Goal: Task Accomplishment & Management: Manage account settings

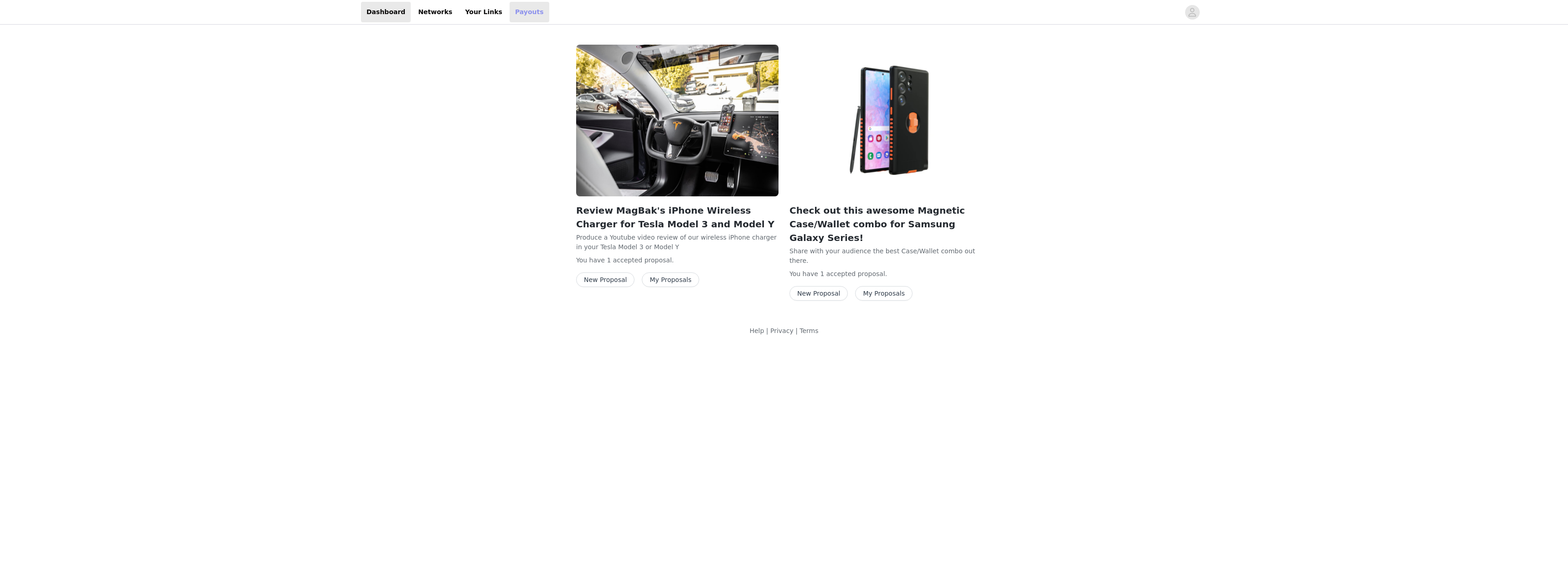
click at [513, 12] on link "Payouts" at bounding box center [529, 12] width 40 height 21
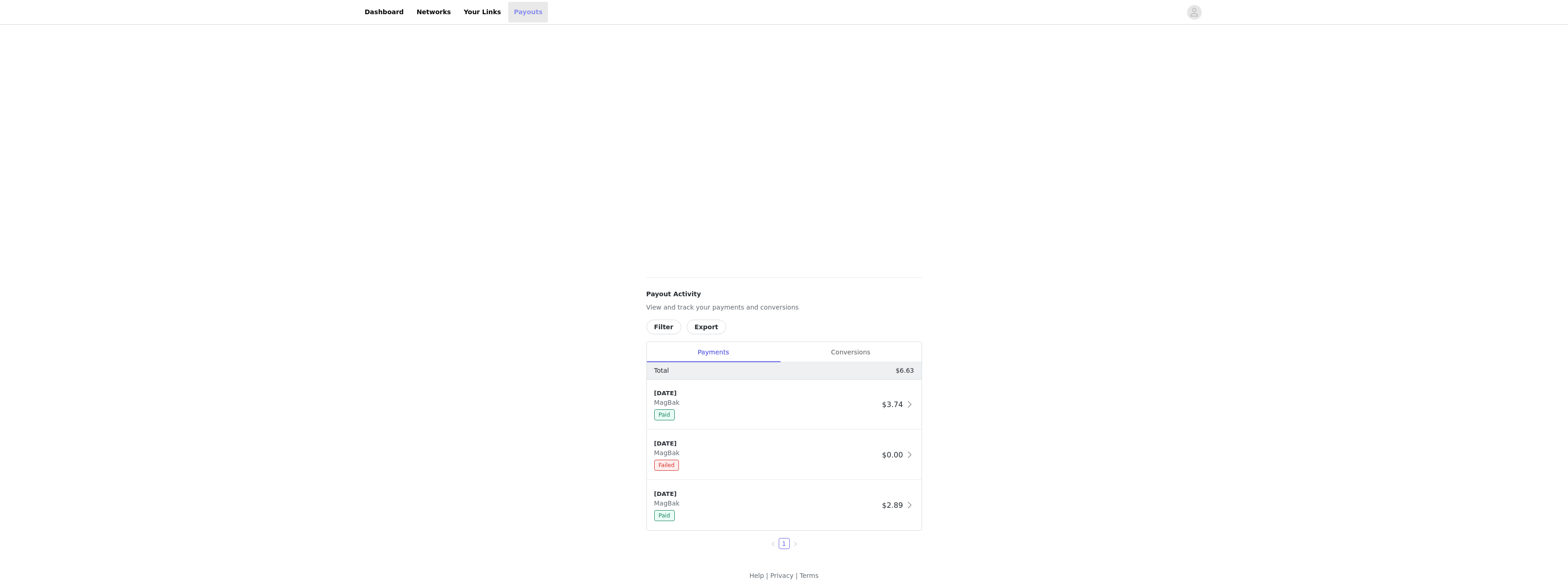
scroll to position [101, 0]
click at [845, 344] on div "Conversions" at bounding box center [850, 343] width 141 height 21
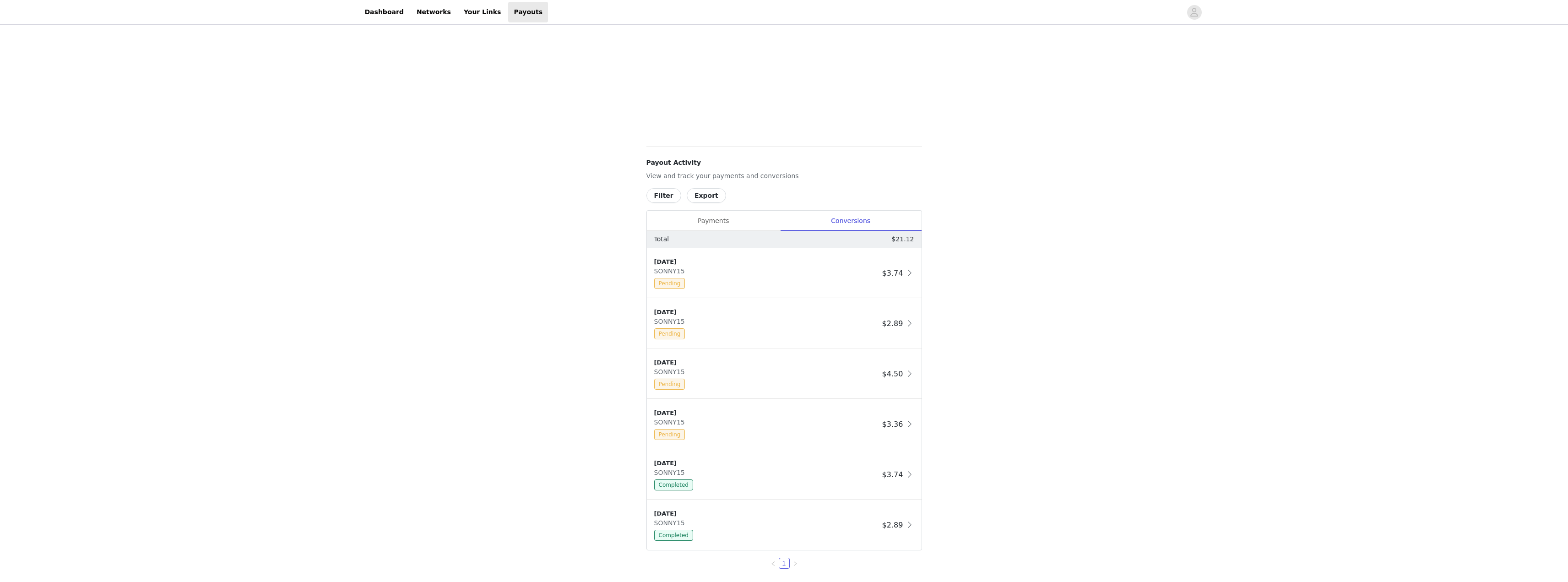
scroll to position [238, 0]
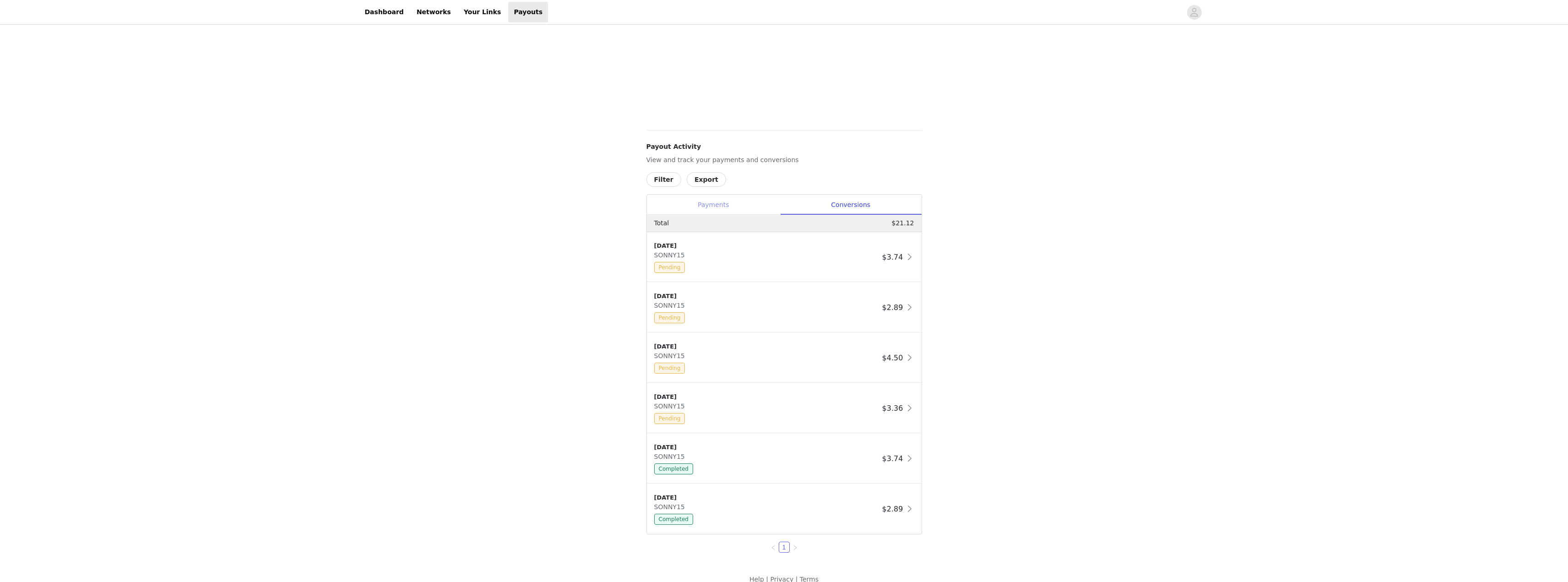
click at [716, 206] on div "Payments" at bounding box center [713, 205] width 133 height 21
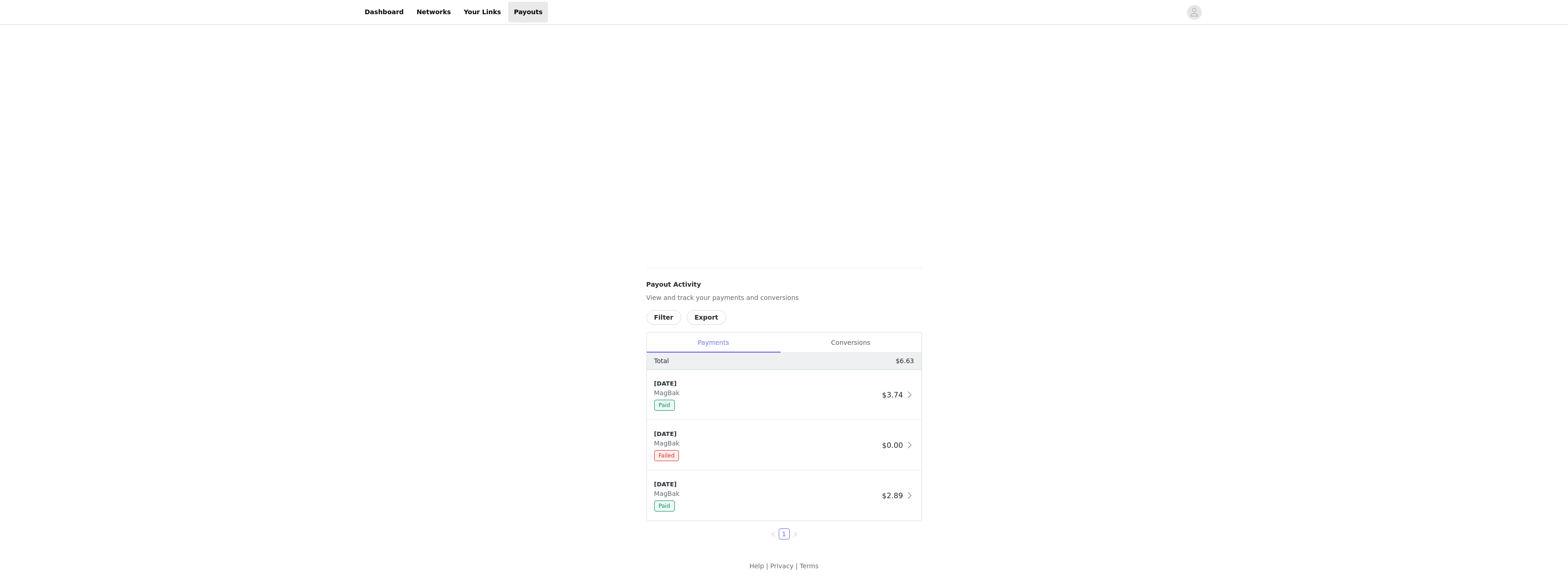
scroll to position [101, 0]
click at [847, 342] on div "Conversions" at bounding box center [850, 343] width 141 height 21
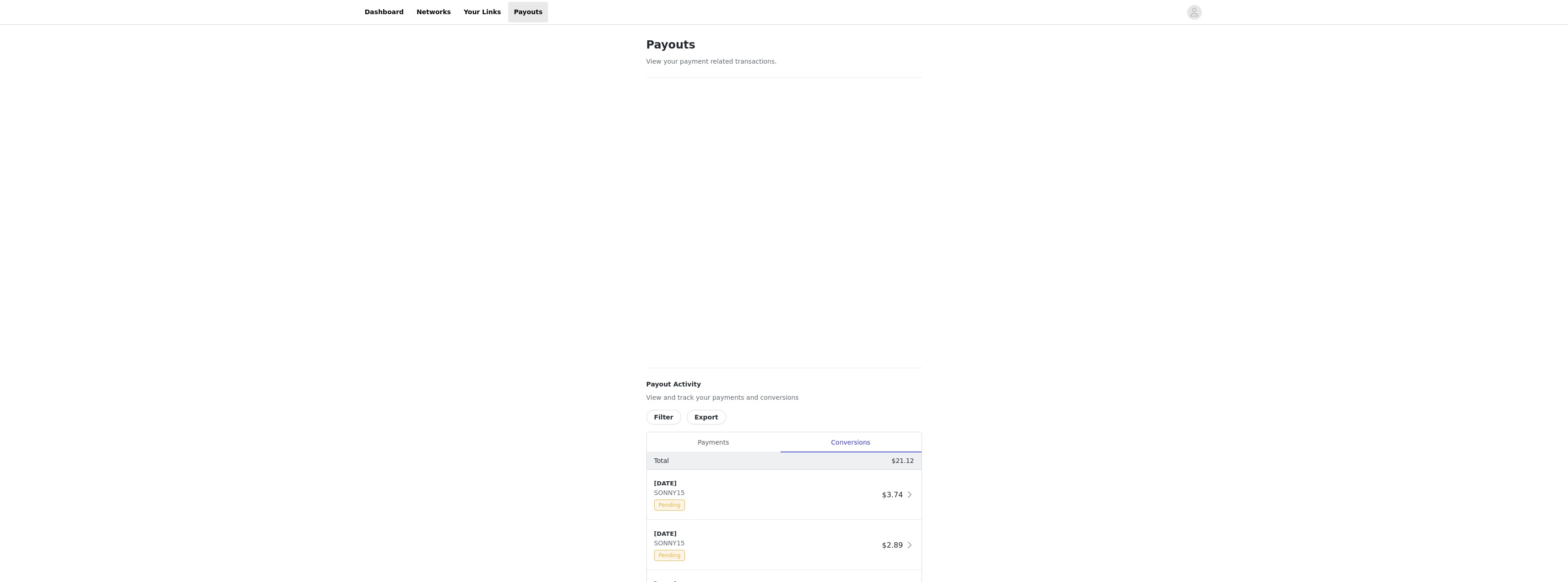
scroll to position [0, 0]
click at [167, 83] on div "Payouts View your payment related transactions. Payout Activity View and track …" at bounding box center [784, 430] width 1568 height 807
click at [378, 7] on link "Dashboard" at bounding box center [385, 12] width 50 height 21
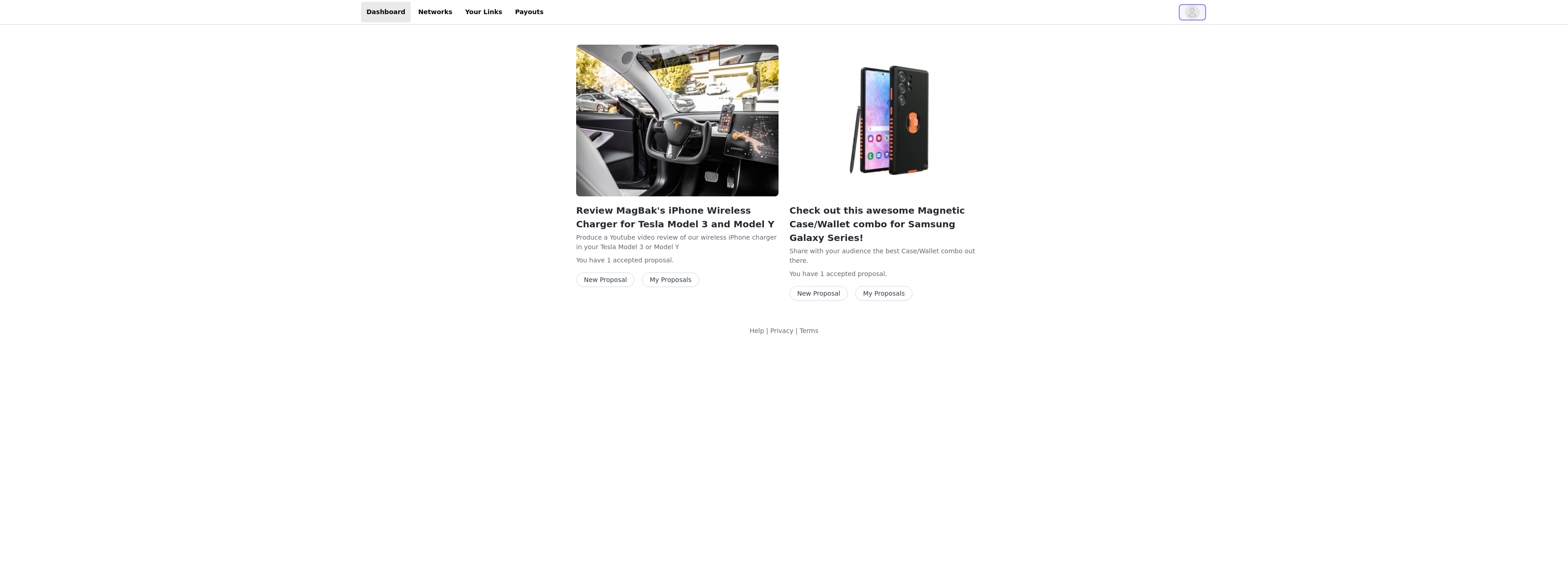
click at [1189, 8] on icon "avatar" at bounding box center [1192, 12] width 9 height 15
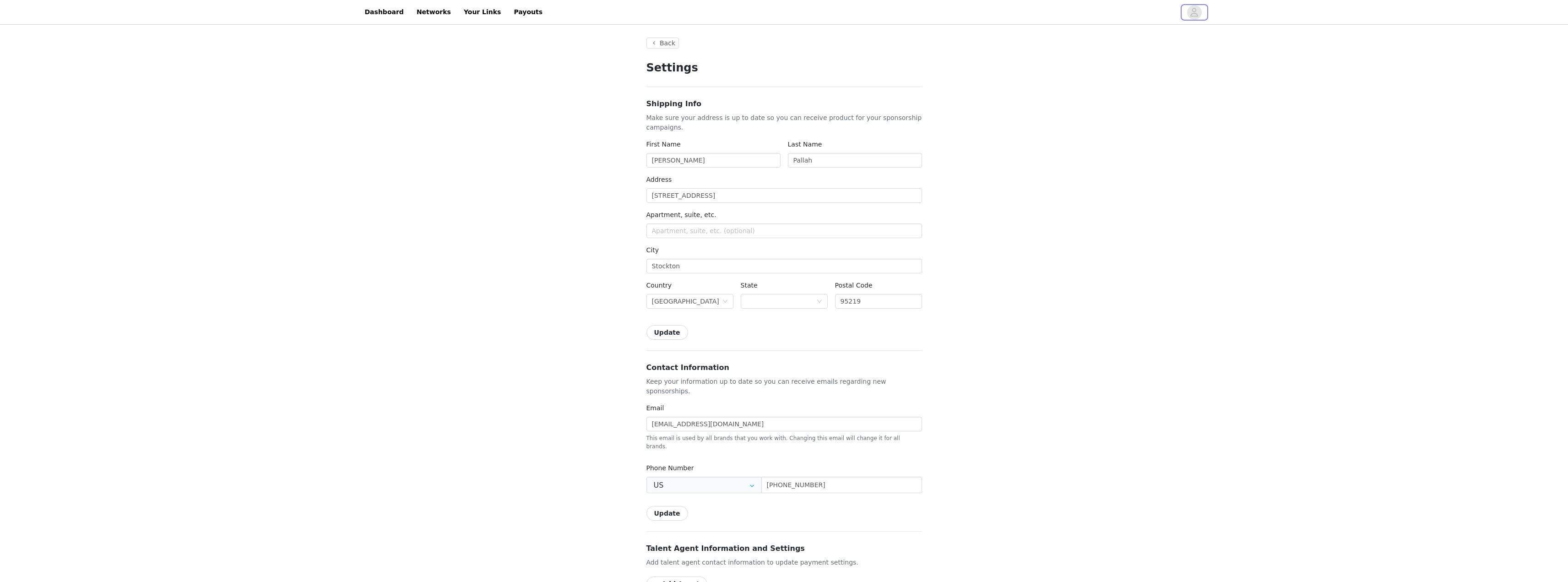
type input "+1 ([GEOGRAPHIC_DATA])"
click at [374, 11] on link "Dashboard" at bounding box center [385, 12] width 50 height 21
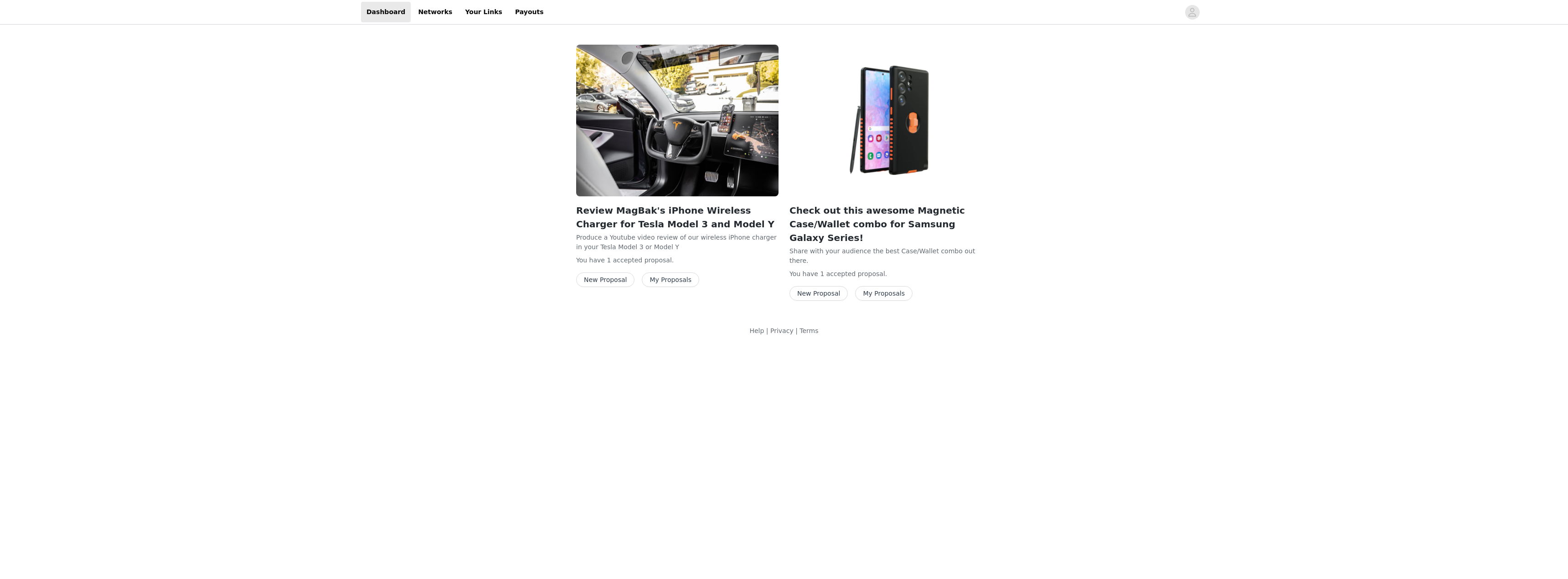
drag, startPoint x: 1080, startPoint y: 145, endPoint x: 709, endPoint y: 156, distance: 371.2
click at [1080, 146] on div "Review MagBak's iPhone Wireless Charger for Tesla Model 3 and Model Y Produce a…" at bounding box center [784, 186] width 1568 height 320
click at [430, 15] on link "Networks" at bounding box center [435, 12] width 45 height 21
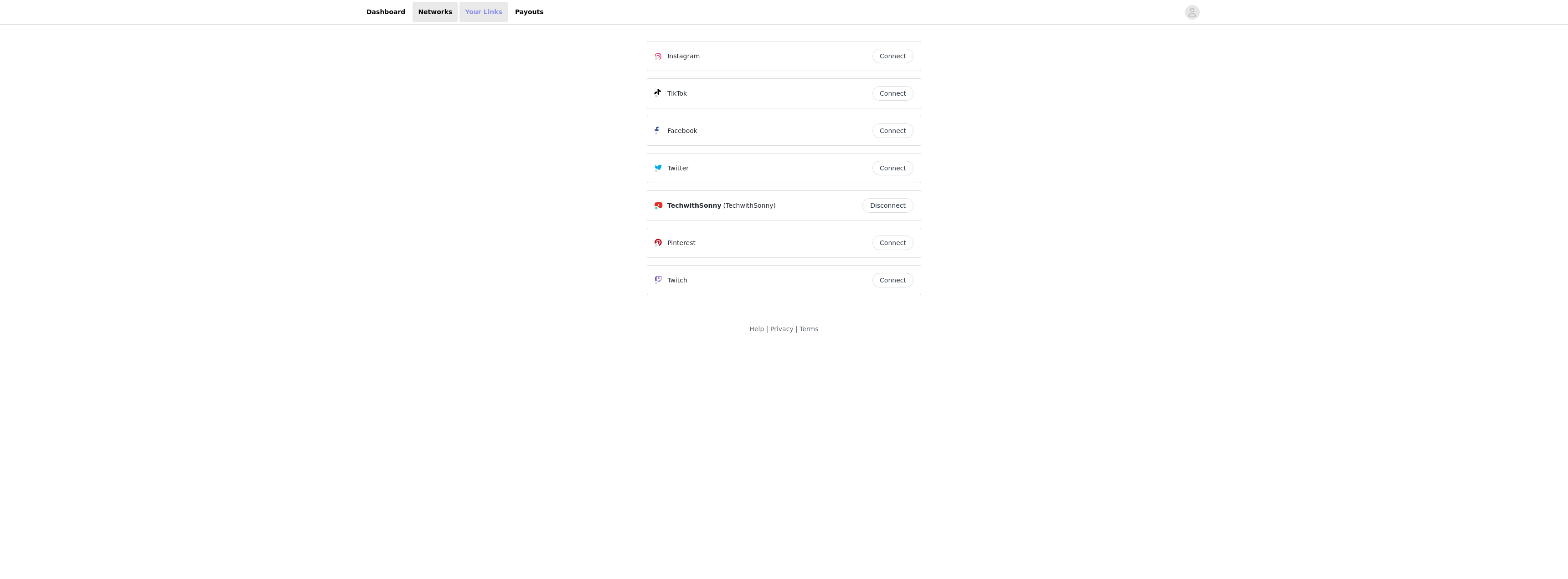
click at [474, 13] on link "Your Links" at bounding box center [483, 12] width 48 height 21
select select "12"
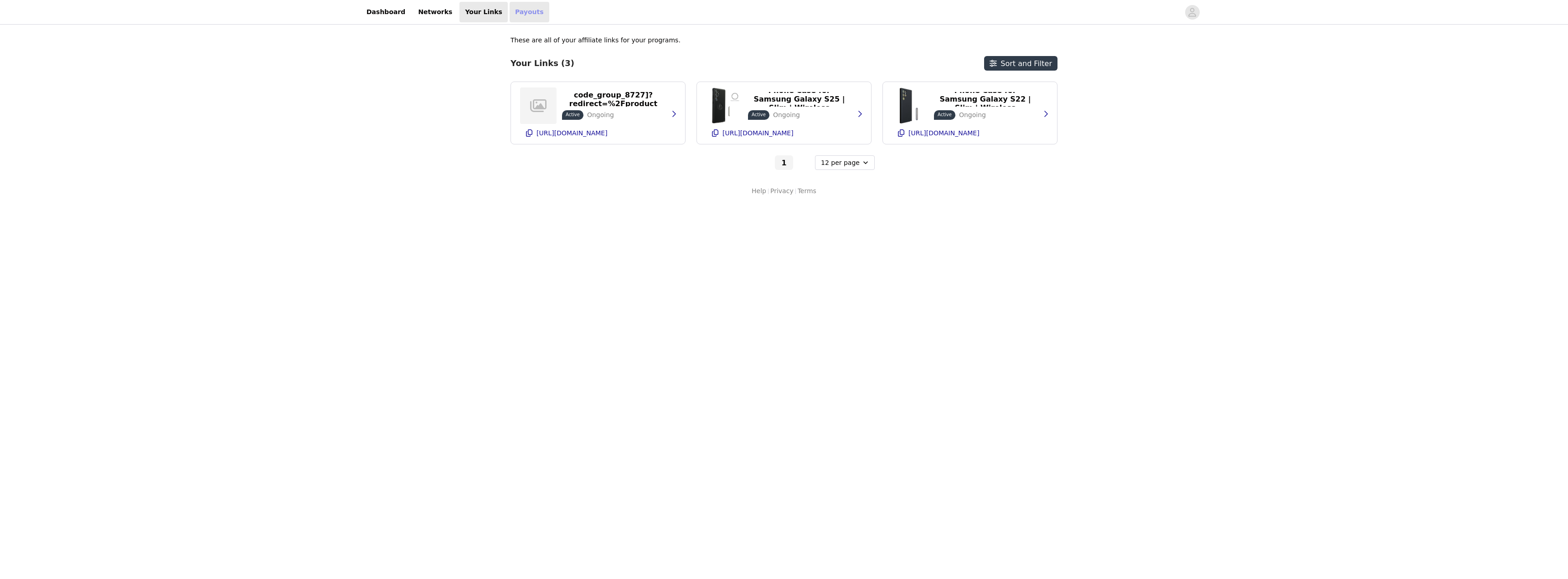
click at [511, 9] on link "Payouts" at bounding box center [529, 12] width 40 height 21
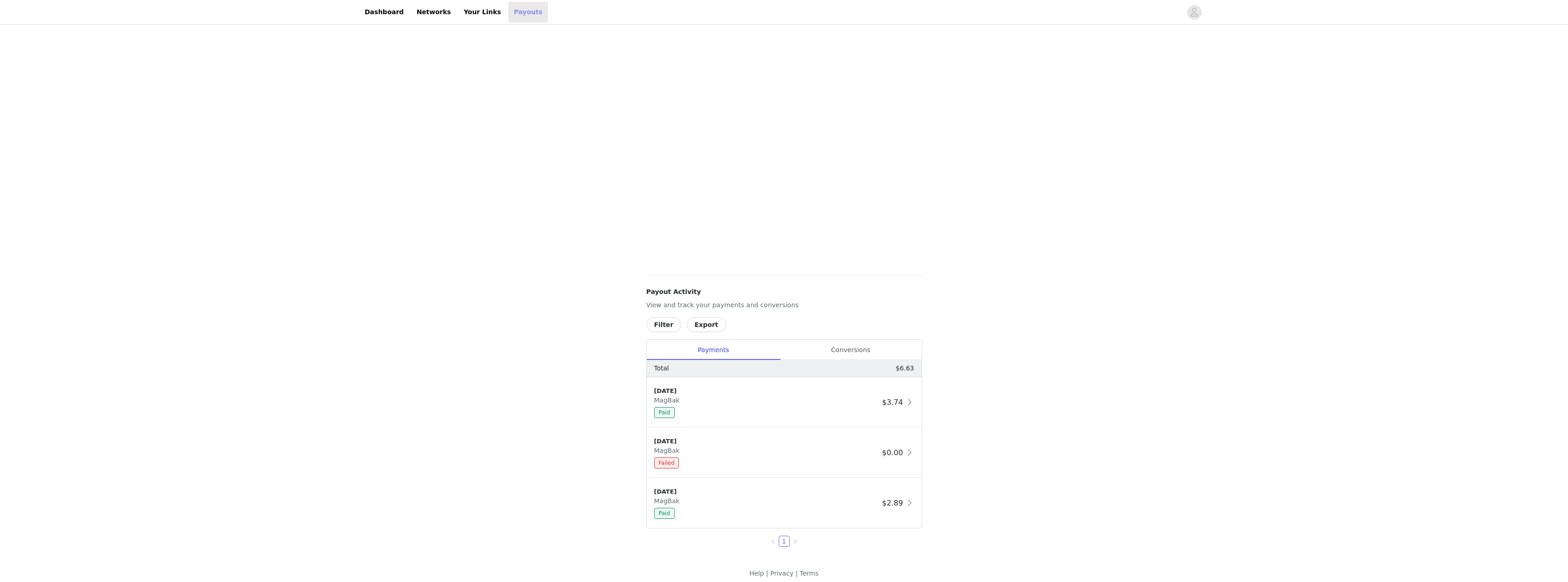
scroll to position [101, 0]
click at [838, 337] on div "Conversions" at bounding box center [850, 343] width 141 height 21
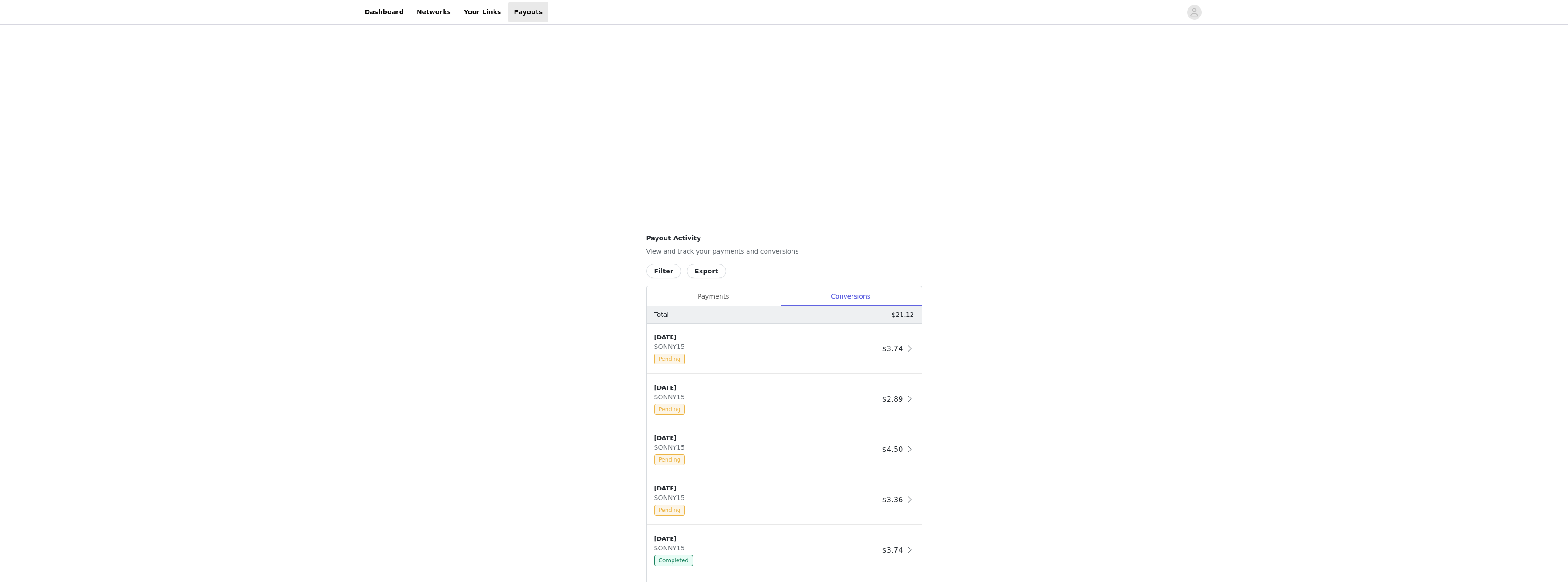
scroll to position [193, 0]
